Goal: Find specific page/section: Find specific page/section

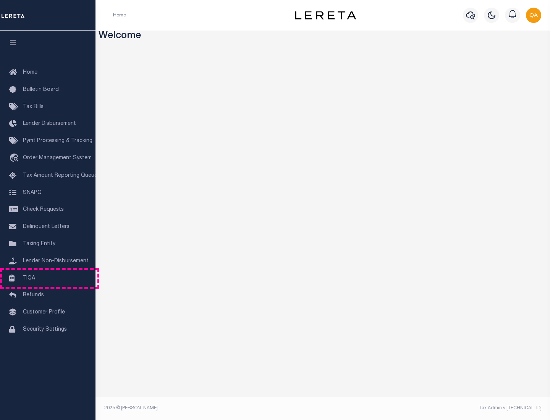
click at [48, 278] on link "TIQA" at bounding box center [47, 278] width 95 height 17
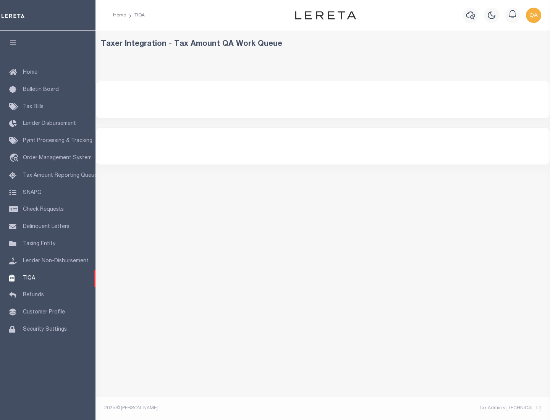
select select "200"
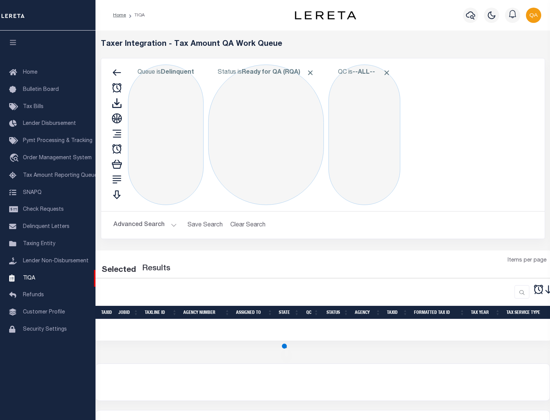
select select "200"
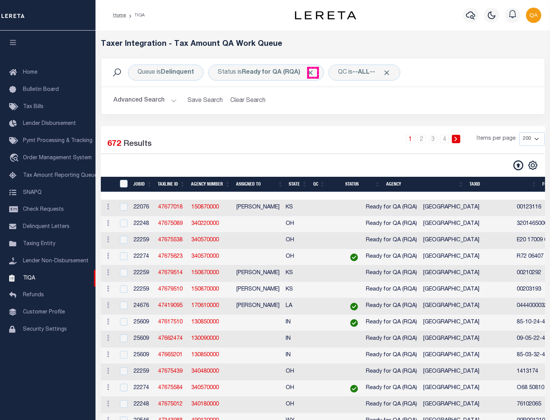
click at [313, 73] on span "Click to Remove" at bounding box center [310, 73] width 8 height 8
